Goal: Task Accomplishment & Management: Complete application form

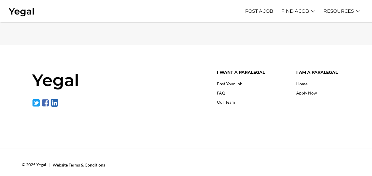
scroll to position [105, 0]
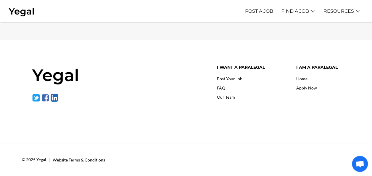
click at [299, 85] on link "Apply Now" at bounding box center [306, 87] width 21 height 5
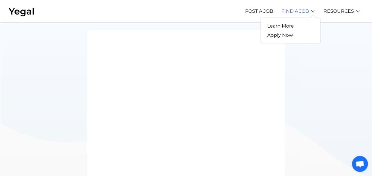
click at [290, 12] on link "FIND A JOB" at bounding box center [294, 11] width 27 height 16
click at [288, 27] on link "Learn More" at bounding box center [280, 25] width 40 height 9
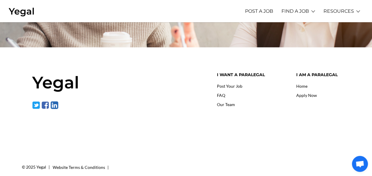
scroll to position [817, 0]
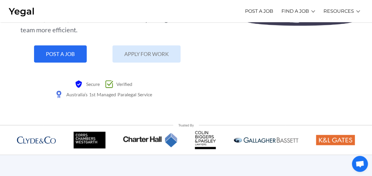
scroll to position [117, 0]
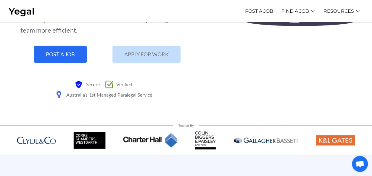
click at [146, 52] on span "APPLY FOR WORK" at bounding box center [146, 53] width 44 height 5
